Goal: Information Seeking & Learning: Check status

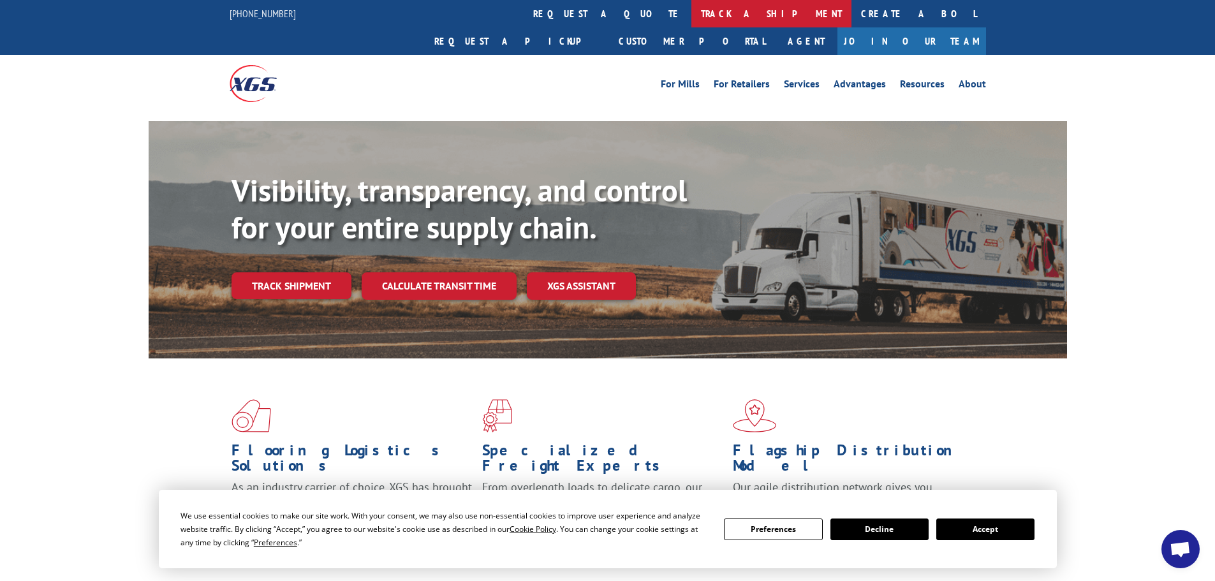
click at [692, 13] on link "track a shipment" at bounding box center [772, 13] width 160 height 27
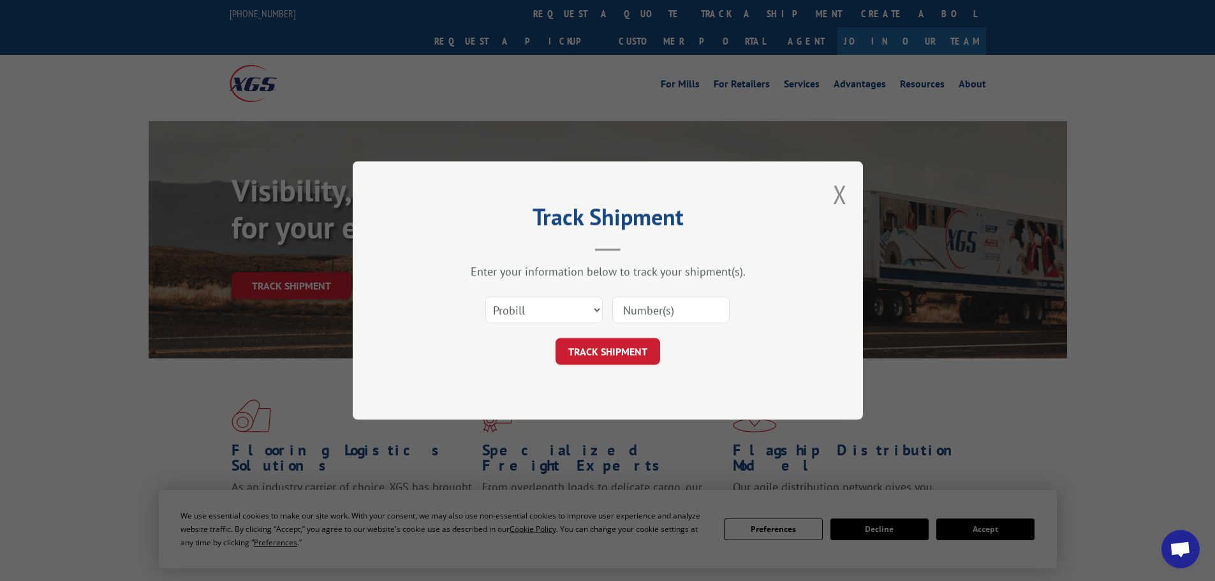
click at [634, 311] on input at bounding box center [670, 310] width 117 height 27
paste input "17638317"
type input "17638317"
click at [630, 344] on button "TRACK SHIPMENT" at bounding box center [608, 351] width 105 height 27
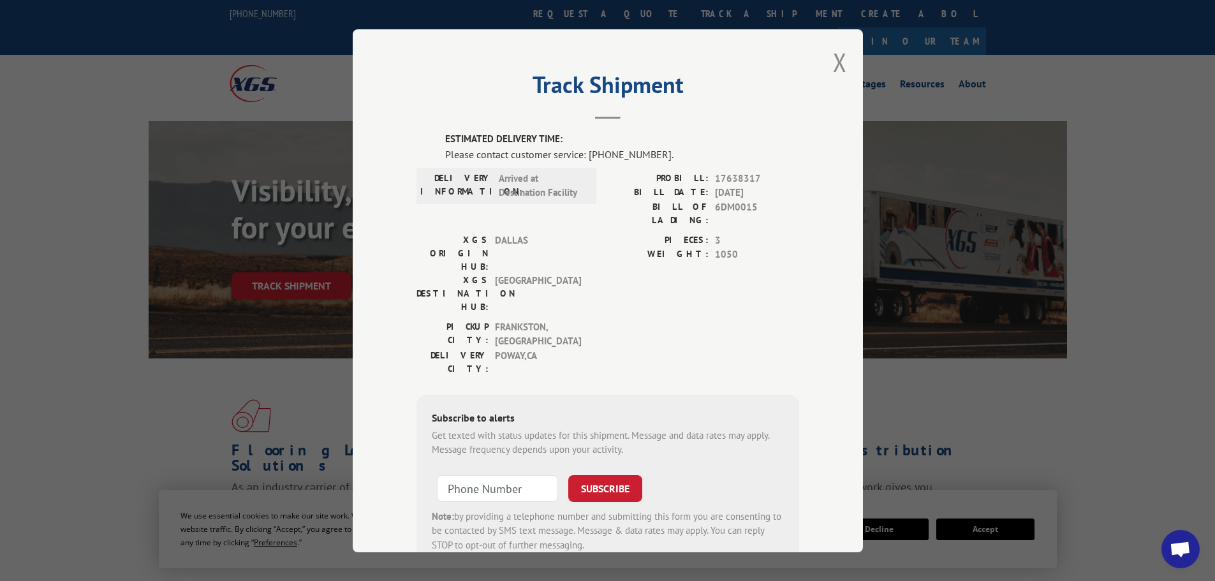
click at [722, 205] on span "6DM0015" at bounding box center [757, 213] width 84 height 27
copy span "6DM0015"
click at [836, 58] on button "Close modal" at bounding box center [840, 62] width 14 height 34
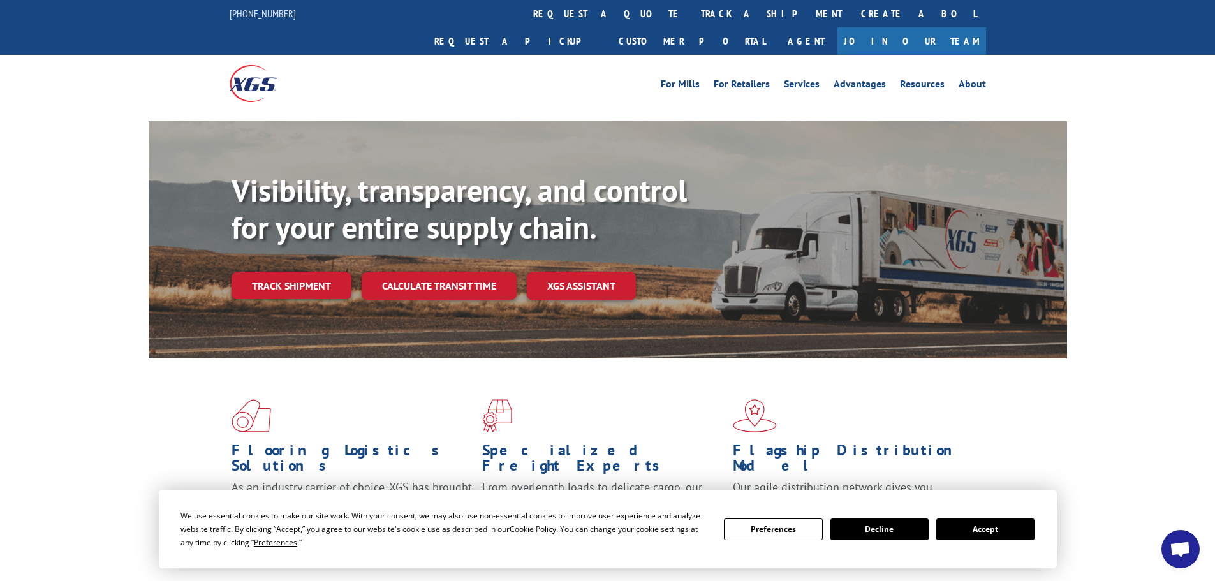
click at [992, 535] on button "Accept" at bounding box center [986, 530] width 98 height 22
